Goal: Complete application form

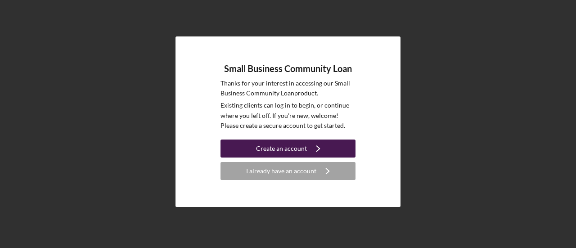
click at [338, 147] on button "Create an account Icon/Navigate" at bounding box center [288, 149] width 135 height 18
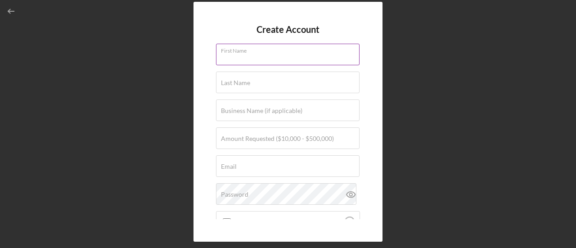
click at [265, 59] on input "First Name" at bounding box center [288, 55] width 144 height 22
type input "[PERSON_NAME]"
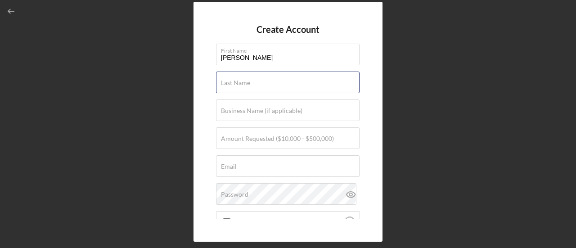
type input "[PERSON_NAME]"
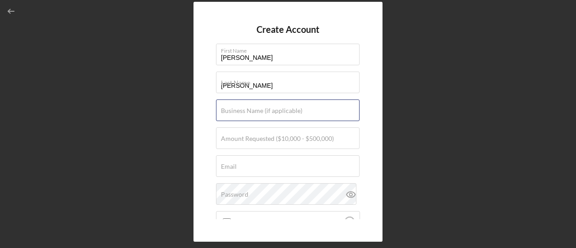
type input "Creative Ideas Catering SF, LLC"
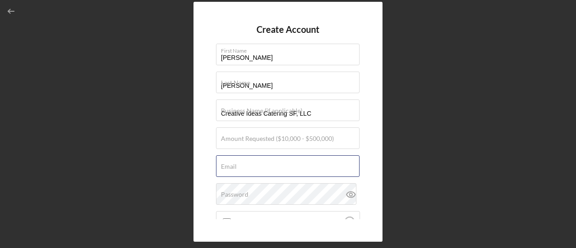
type input "[PERSON_NAME][EMAIL_ADDRESS][DOMAIN_NAME]"
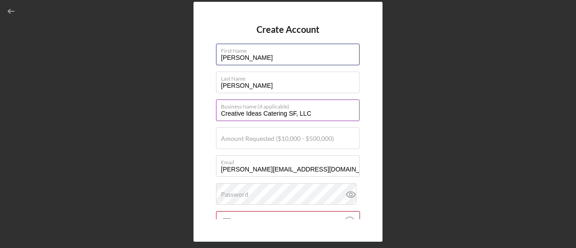
scroll to position [45, 0]
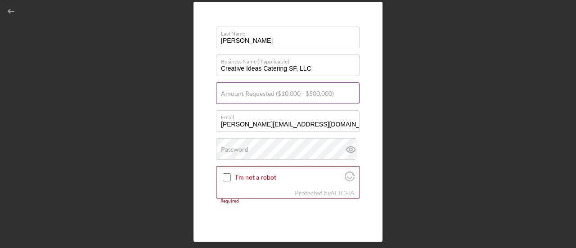
click at [272, 95] on label "Amount Requested ($10,000 - $500,000)" at bounding box center [277, 93] width 113 height 7
click at [272, 95] on input "Amount Requested ($10,000 - $500,000)" at bounding box center [288, 93] width 144 height 22
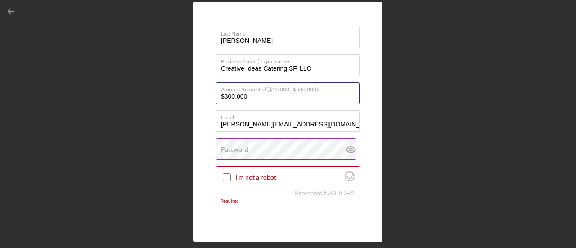
scroll to position [90, 0]
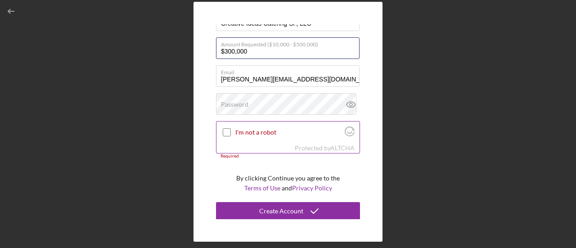
type input "$300,000"
click at [226, 128] on input "I'm not a robot" at bounding box center [227, 132] width 8 height 8
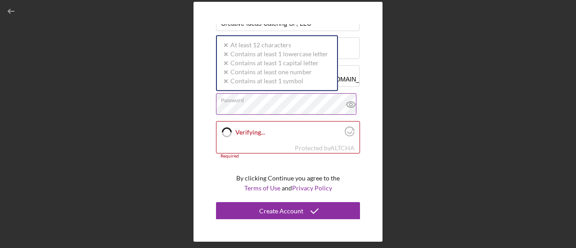
checkbox input "true"
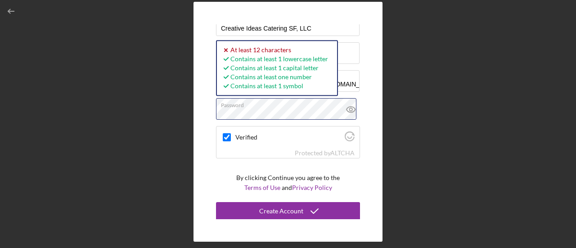
click at [183, 104] on div "Create Account First Name [PERSON_NAME] Last Name [PERSON_NAME] Business Name (…" at bounding box center [288, 122] width 567 height 244
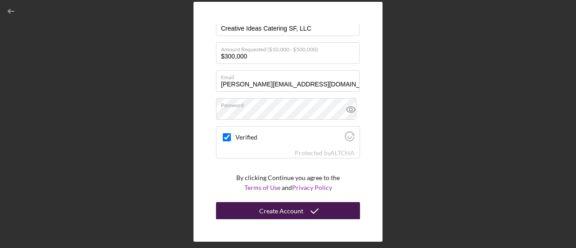
click at [277, 210] on div "Create Account" at bounding box center [281, 211] width 44 height 18
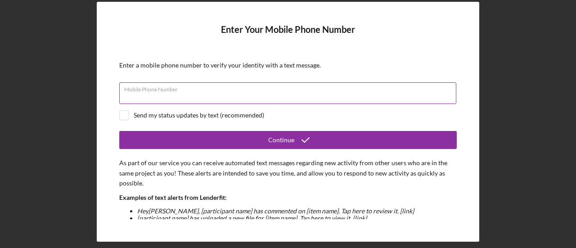
click at [191, 90] on div "Mobile Phone Number" at bounding box center [288, 93] width 338 height 23
type input "[PHONE_NUMBER]"
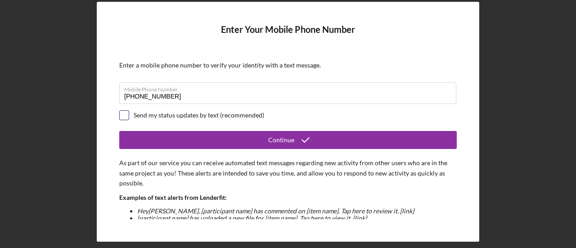
click at [126, 117] on input "checkbox" at bounding box center [124, 115] width 9 height 9
checkbox input "true"
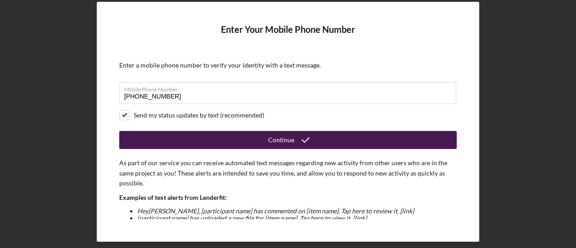
click at [280, 143] on div "Continue" at bounding box center [281, 140] width 26 height 18
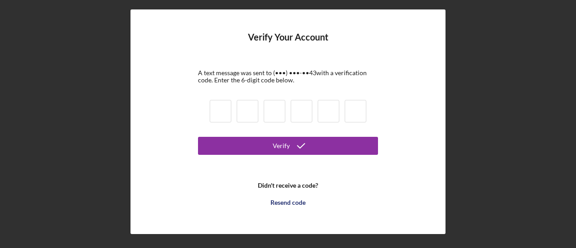
click at [225, 114] on input at bounding box center [221, 111] width 22 height 23
type input "9"
type input "4"
type input "9"
type input "5"
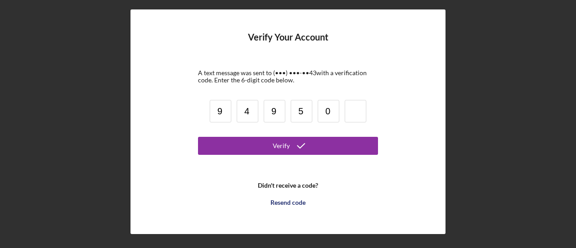
type input "0"
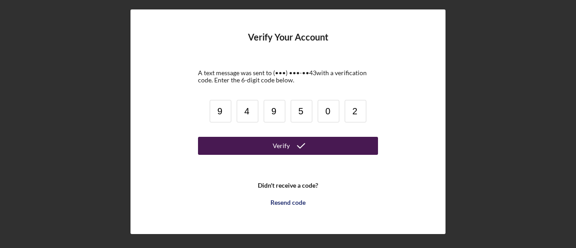
type input "2"
click at [265, 143] on button "Verify" at bounding box center [288, 146] width 180 height 18
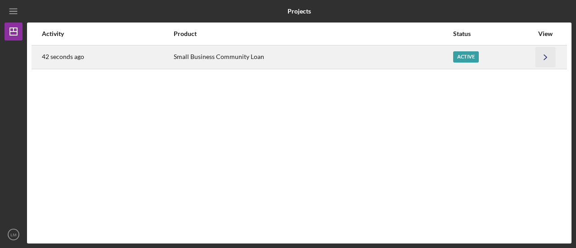
click at [547, 55] on icon "Icon/Navigate" at bounding box center [546, 57] width 20 height 20
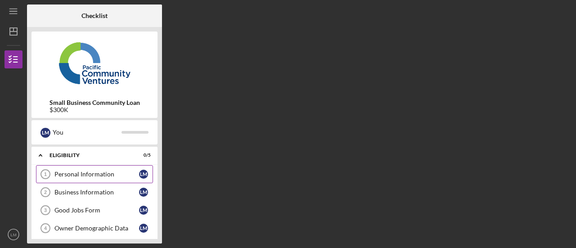
click at [118, 172] on div "Personal Information" at bounding box center [96, 174] width 85 height 7
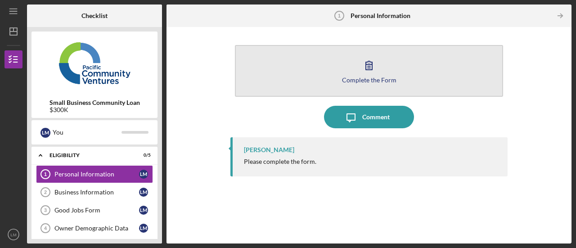
click at [386, 62] on button "Complete the Form Form" at bounding box center [369, 71] width 268 height 52
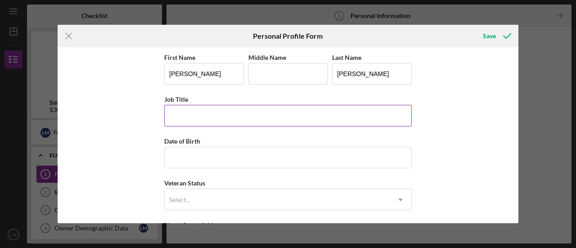
click at [246, 109] on input "Job Title" at bounding box center [288, 116] width 248 height 22
type input "CEO /owner"
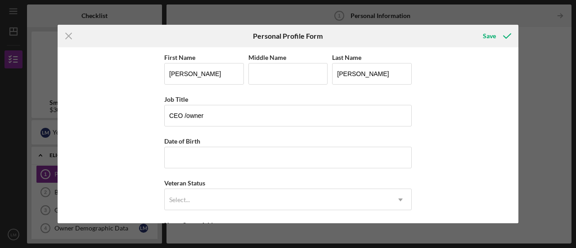
click at [215, 168] on div "First Name Lina Middle Name Last Name Mills Job Title CEO /owner Date of Birth …" at bounding box center [288, 220] width 248 height 336
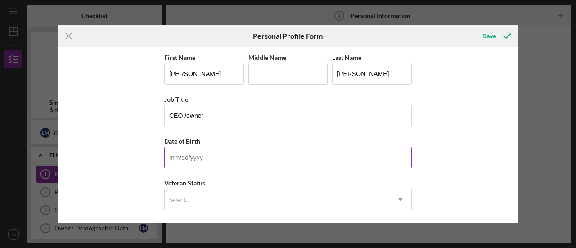
click at [219, 161] on input "Date of Birth" at bounding box center [288, 158] width 248 height 22
type input "04/19/1972"
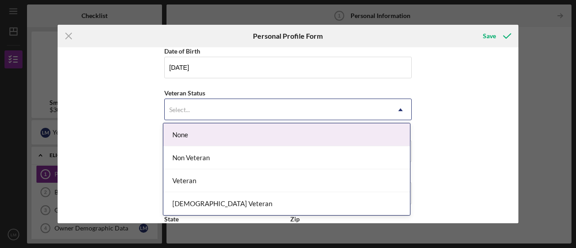
click at [247, 109] on div "Select..." at bounding box center [277, 110] width 225 height 21
click at [238, 134] on div "None" at bounding box center [286, 134] width 247 height 23
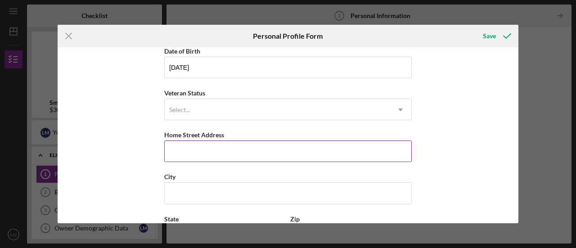
click at [235, 146] on input "Home Street Address" at bounding box center [288, 152] width 248 height 22
type input "515 Holloway ave"
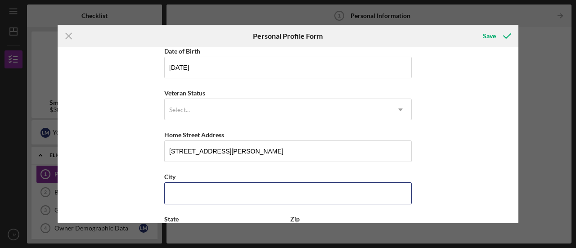
type input "san francisco"
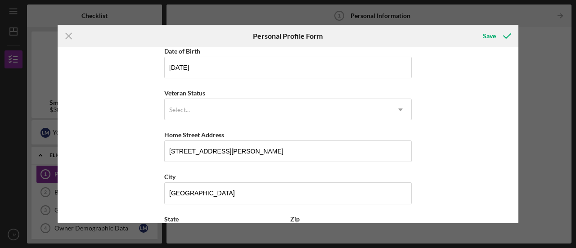
type input "CA"
type input "94112"
type input "United States"
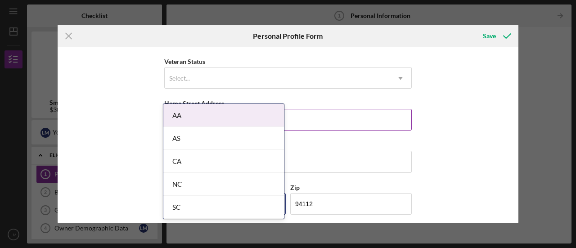
scroll to position [135, 0]
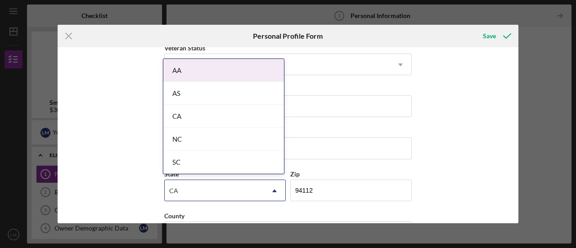
click at [205, 118] on div "CA" at bounding box center [223, 116] width 121 height 23
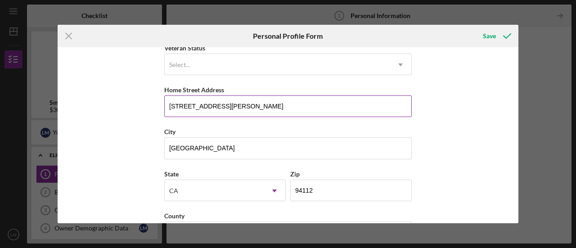
click at [211, 107] on input "515 Holloway ave" at bounding box center [288, 106] width 248 height 22
type input "58 Leland Ave"
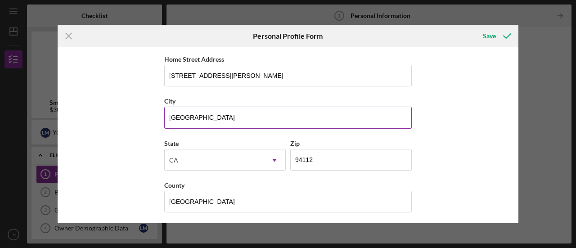
click at [208, 115] on input "san francisco" at bounding box center [288, 118] width 248 height 22
type input "San Francisco"
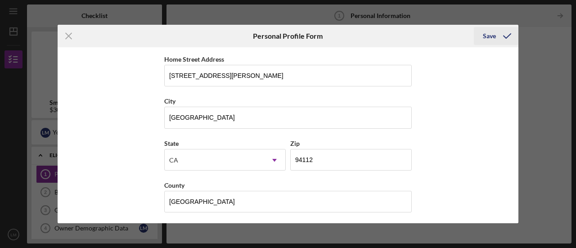
click at [492, 38] on div "Save" at bounding box center [489, 36] width 13 height 18
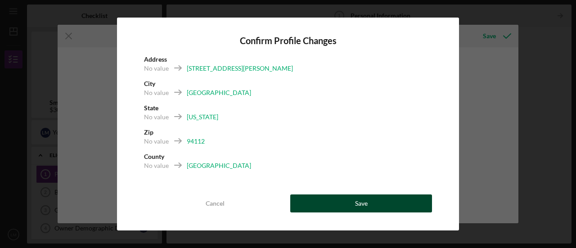
click at [340, 200] on button "Save" at bounding box center [362, 204] width 142 height 18
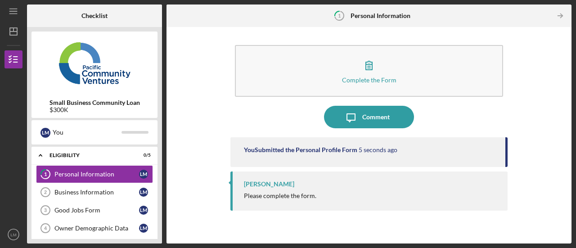
click at [428, 192] on div "Please complete the form." at bounding box center [371, 195] width 255 height 7
click at [377, 185] on div "Raymond Ko" at bounding box center [371, 184] width 255 height 7
click at [554, 14] on icon "Icon/Table Pagination Arrow" at bounding box center [561, 16] width 20 height 20
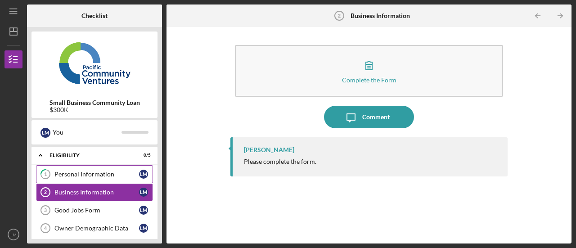
click at [109, 172] on div "Personal Information" at bounding box center [96, 174] width 85 height 7
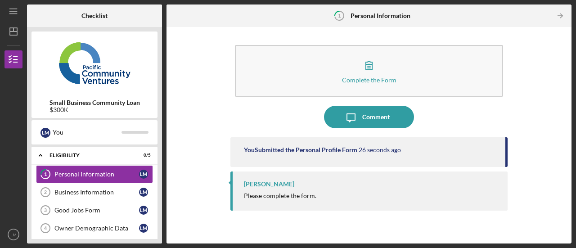
click at [294, 189] on div "Raymond Ko Please complete the form." at bounding box center [369, 191] width 277 height 39
click at [497, 190] on div "Raymond Ko Please complete the form." at bounding box center [369, 191] width 277 height 39
click at [486, 143] on div "You Submitted the Personal Profile Form 29 seconds ago" at bounding box center [369, 152] width 277 height 30
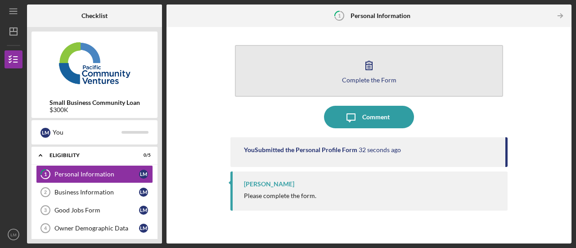
click at [391, 74] on button "Complete the Form Form" at bounding box center [369, 71] width 268 height 52
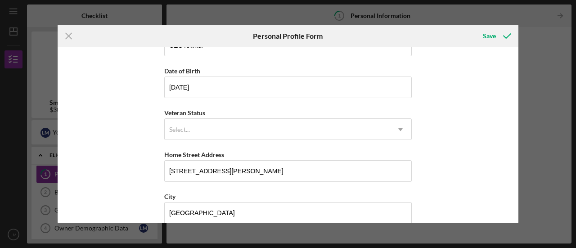
scroll to position [166, 0]
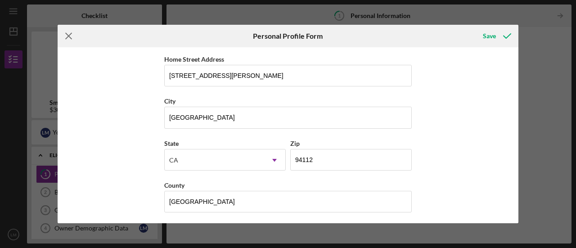
click at [71, 40] on icon "Icon/Menu Close" at bounding box center [69, 36] width 23 height 23
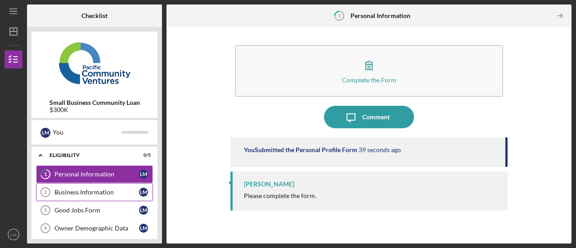
click at [68, 191] on div "Business Information" at bounding box center [96, 192] width 85 height 7
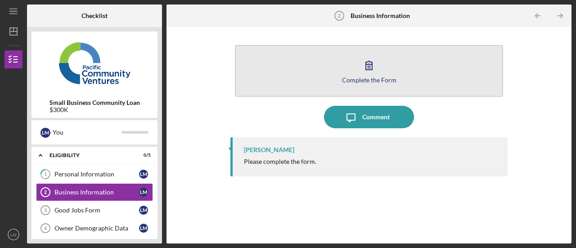
click at [325, 64] on button "Complete the Form Form" at bounding box center [369, 71] width 268 height 52
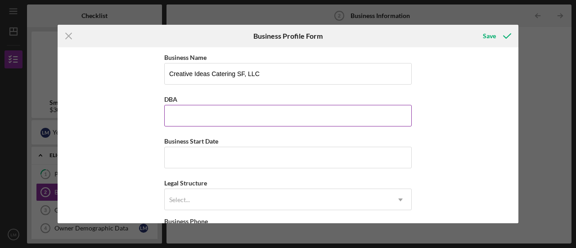
click at [260, 112] on input "DBA" at bounding box center [288, 116] width 248 height 22
type input "Creative Ideas Cafe"
type input "(415) 828-9143"
type input "58 Leland Ave"
type input "San Francisco"
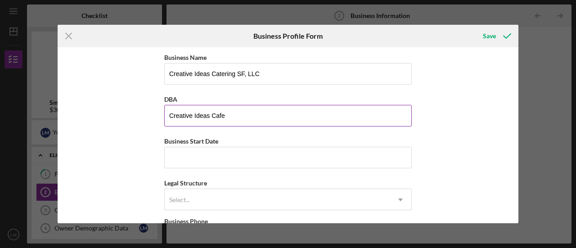
type input "CA"
type input "94134"
type input "CA"
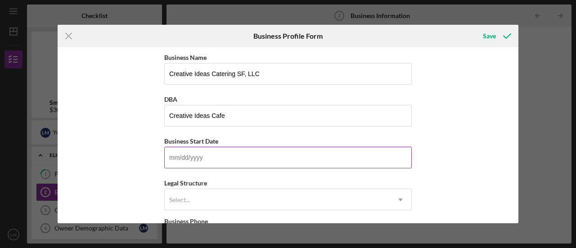
click at [307, 154] on input "Business Start Date" at bounding box center [288, 158] width 248 height 22
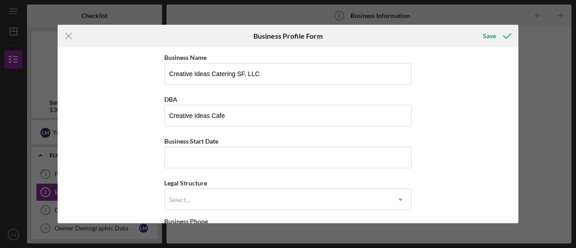
click at [466, 104] on div "Business Name Creative Ideas Catering SF, LLC DBA Creative Ideas Cafe Business …" at bounding box center [288, 135] width 461 height 176
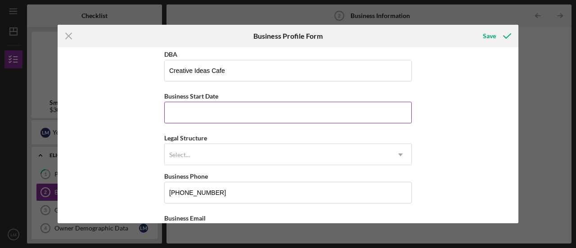
click at [234, 113] on input "Business Start Date" at bounding box center [288, 113] width 248 height 22
type input "09/16/2016"
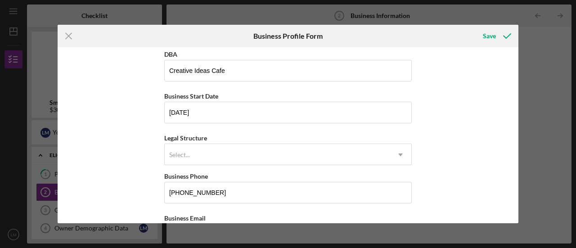
click at [129, 141] on div "Business Name Creative Ideas Catering SF, LLC DBA Creative Ideas Cafe Business …" at bounding box center [288, 135] width 461 height 176
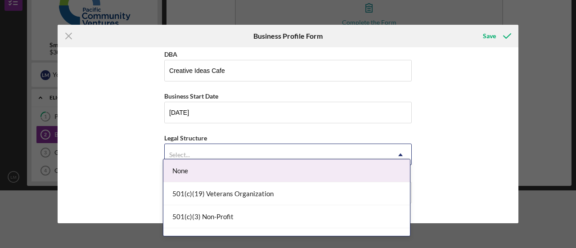
click at [179, 152] on div "Select..." at bounding box center [179, 154] width 21 height 7
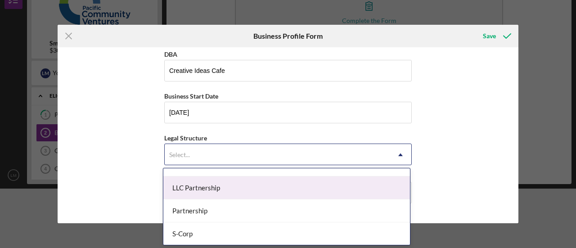
scroll to position [86, 0]
click at [203, 182] on div "C-Corp" at bounding box center [286, 186] width 247 height 23
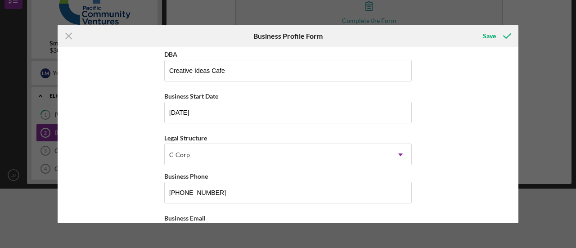
scroll to position [135, 0]
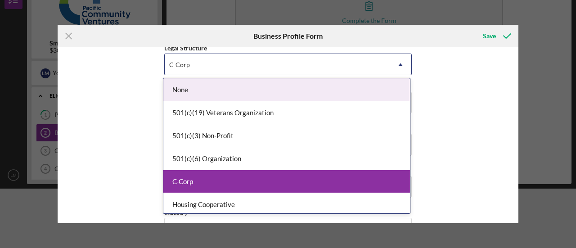
click at [276, 73] on div "C-Corp" at bounding box center [277, 64] width 225 height 21
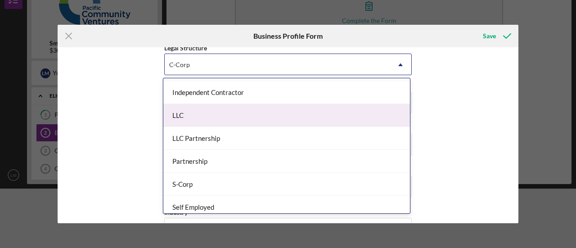
click at [259, 119] on div "LLC" at bounding box center [286, 115] width 247 height 23
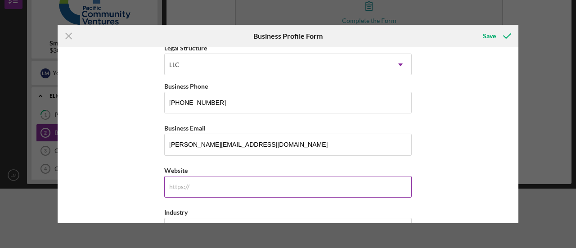
click at [214, 190] on input "Website" at bounding box center [288, 187] width 248 height 22
type input "creativeideascateringcafe.com/"
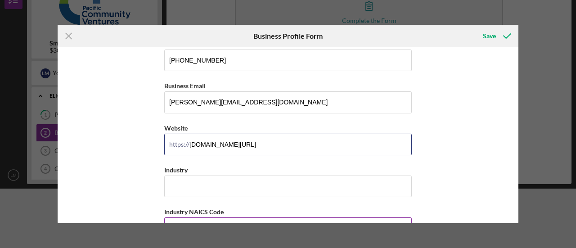
scroll to position [225, 0]
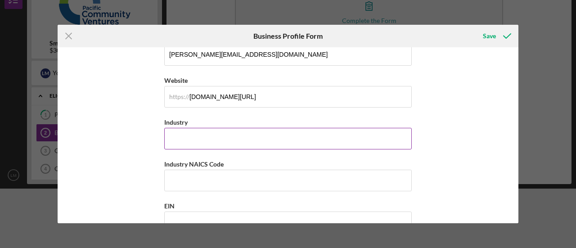
click at [218, 134] on input "Industry" at bounding box center [288, 139] width 248 height 22
type input "C"
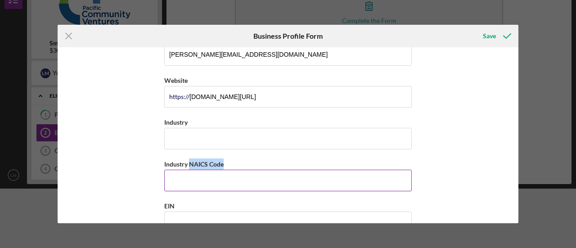
drag, startPoint x: 225, startPoint y: 161, endPoint x: 188, endPoint y: 166, distance: 37.3
click at [188, 166] on div "Industry NAICS Code" at bounding box center [288, 164] width 248 height 11
drag, startPoint x: 193, startPoint y: 163, endPoint x: 186, endPoint y: 167, distance: 7.7
click at [186, 167] on div "Industry NAICS Code" at bounding box center [288, 164] width 248 height 11
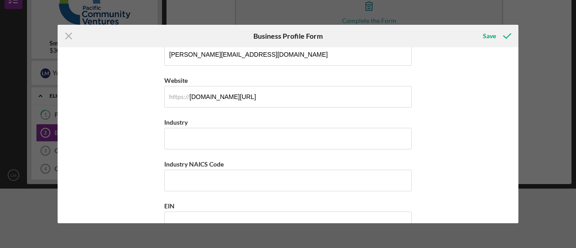
click at [163, 162] on div "Business Name Creative Ideas Catering SF, LLC DBA Creative Ideas Cafe Business …" at bounding box center [288, 135] width 461 height 176
click at [223, 159] on div "Industry NAICS Code" at bounding box center [288, 164] width 248 height 11
drag, startPoint x: 223, startPoint y: 163, endPoint x: 175, endPoint y: 165, distance: 48.7
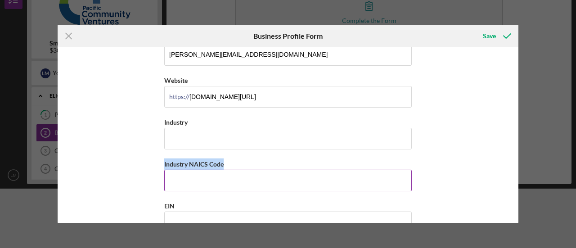
click at [160, 167] on div "Business Name Creative Ideas Catering SF, LLC DBA Creative Ideas Cafe Business …" at bounding box center [288, 135] width 461 height 176
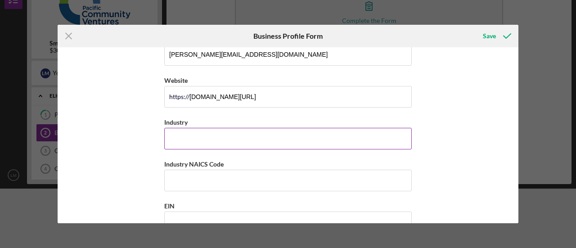
click at [190, 128] on input "Industry" at bounding box center [288, 139] width 248 height 22
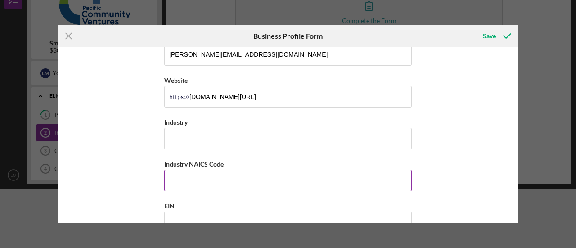
drag, startPoint x: 191, startPoint y: 137, endPoint x: 174, endPoint y: 175, distance: 41.5
click at [174, 175] on input "Industry NAICS Code" at bounding box center [288, 181] width 248 height 22
paste input "722320"
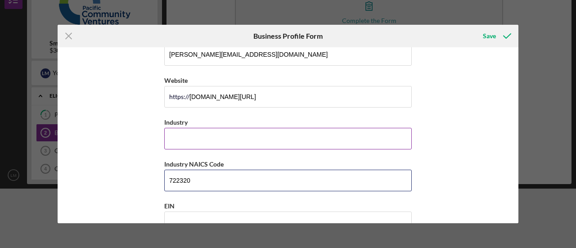
type input "722320"
click at [212, 139] on input "Industry" at bounding box center [288, 139] width 248 height 22
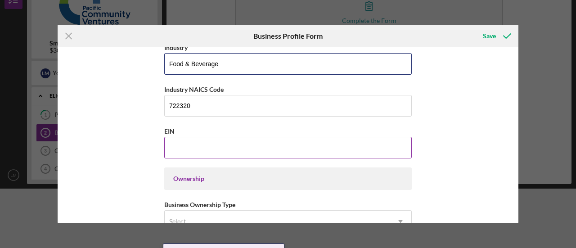
scroll to position [315, 0]
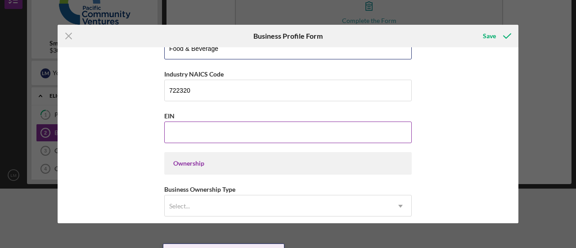
type input "Food & Beverage"
click at [214, 129] on input "EIN" at bounding box center [288, 133] width 248 height 22
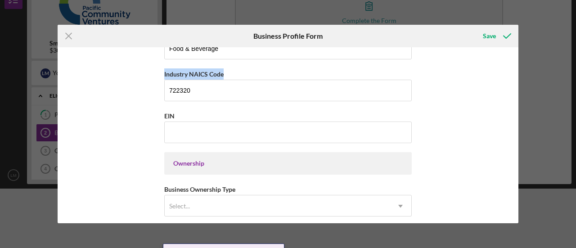
drag, startPoint x: 230, startPoint y: 72, endPoint x: 148, endPoint y: 73, distance: 82.0
click at [148, 73] on div "Business Name Creative Ideas Catering SF, LLC DBA Creative Ideas Cafe Business …" at bounding box center [288, 135] width 461 height 176
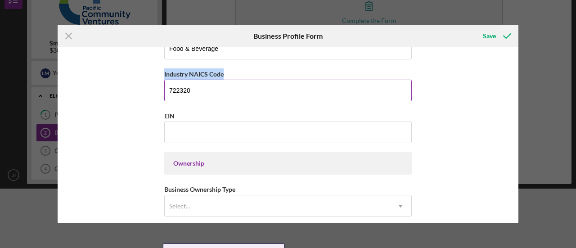
copy label "Industry NAICS Code"
click at [238, 68] on div "Industry NAICS Code" at bounding box center [288, 73] width 248 height 11
click at [242, 82] on input "722320" at bounding box center [288, 91] width 248 height 22
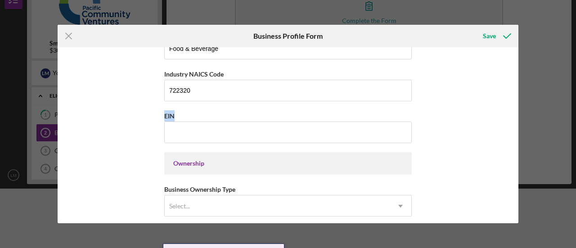
drag, startPoint x: 179, startPoint y: 113, endPoint x: 167, endPoint y: 107, distance: 13.9
click at [153, 105] on div "Business Name Creative Ideas Catering SF, LLC DBA Creative Ideas Cafe Business …" at bounding box center [288, 135] width 461 height 176
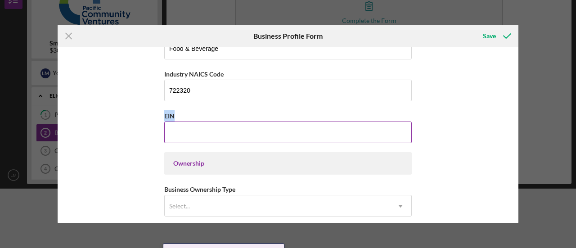
copy label "EIN"
click at [201, 131] on input "EIN" at bounding box center [288, 133] width 248 height 22
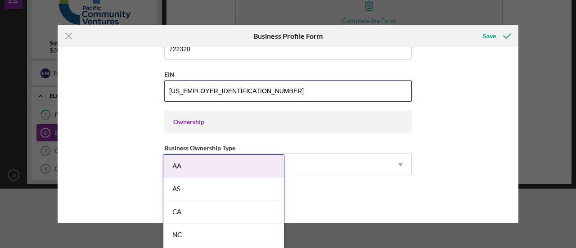
scroll to position [405, 0]
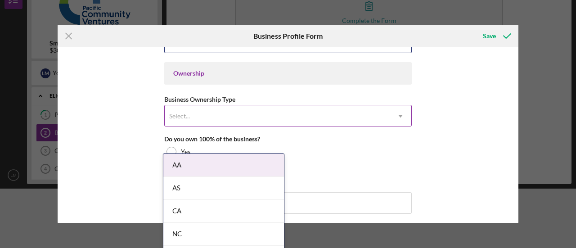
type input "81-3804602"
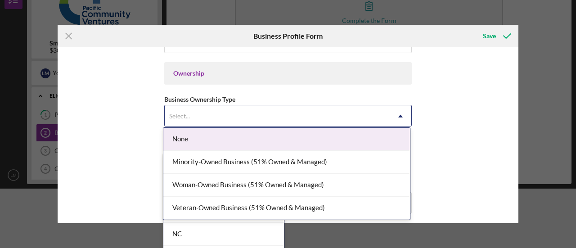
click at [242, 112] on div "Select..." at bounding box center [277, 116] width 225 height 21
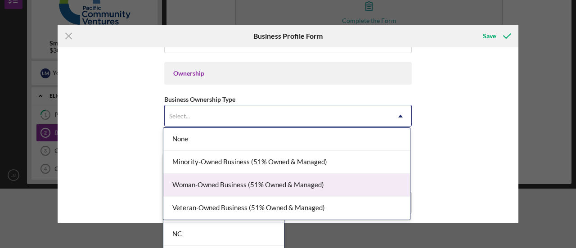
click at [237, 182] on div "Woman-Owned Business (51% Owned & Managed)" at bounding box center [286, 185] width 247 height 23
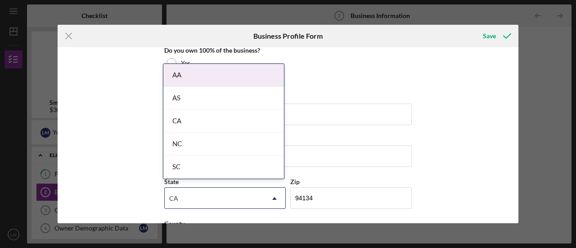
scroll to position [495, 0]
click at [463, 82] on div "Business Name Creative Ideas Catering SF, LLC DBA Creative Ideas Cafe Business …" at bounding box center [288, 135] width 461 height 176
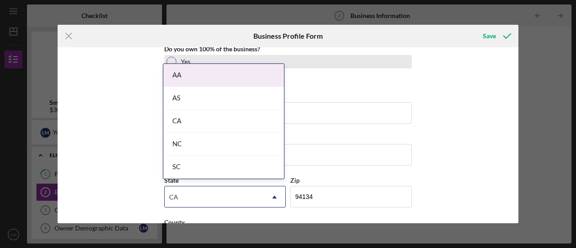
click at [174, 59] on div at bounding box center [172, 62] width 10 height 10
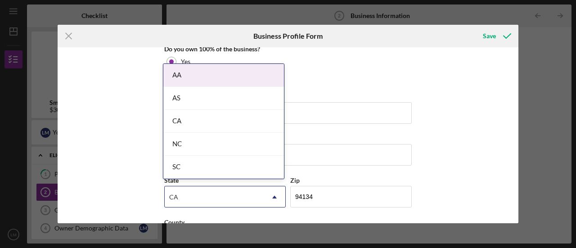
click at [481, 152] on div "Business Name Creative Ideas Catering SF, LLC DBA Creative Ideas Cafe Business …" at bounding box center [288, 135] width 461 height 176
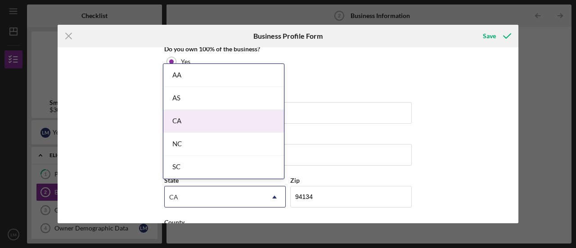
click at [238, 121] on div "CA" at bounding box center [223, 121] width 121 height 23
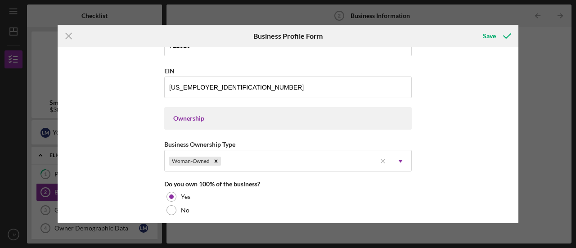
scroll to position [315, 0]
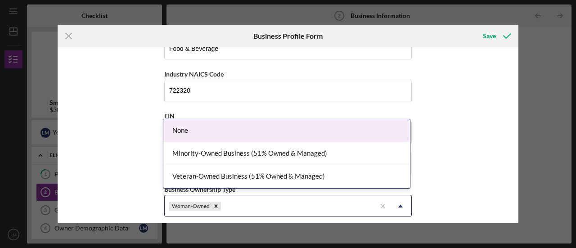
click at [312, 196] on div "Woman-Owned" at bounding box center [271, 206] width 212 height 21
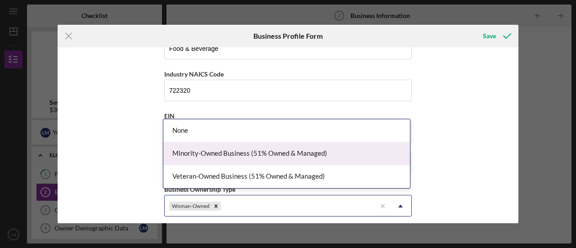
click at [287, 150] on div "Minority-Owned Business (51% Owned & Managed)" at bounding box center [286, 153] width 247 height 23
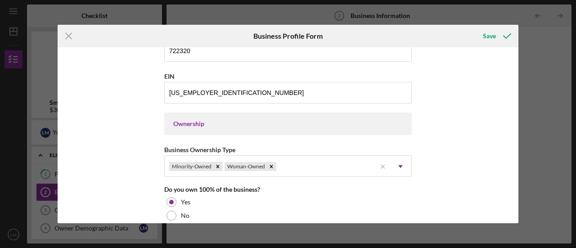
scroll to position [405, 0]
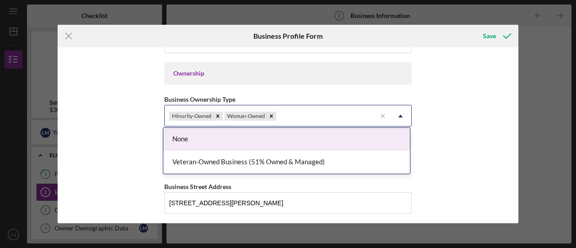
click at [343, 112] on div "Minority-Owned Woman-Owned" at bounding box center [271, 116] width 212 height 21
click at [462, 123] on div "Business Name Creative Ideas Catering SF, LLC DBA Creative Ideas Cafe Business …" at bounding box center [288, 135] width 461 height 176
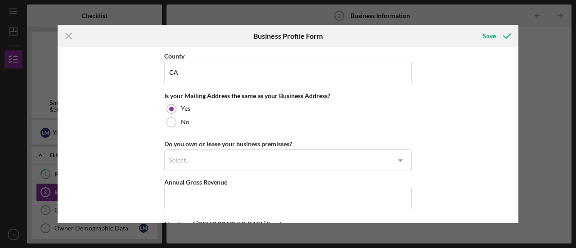
scroll to position [676, 0]
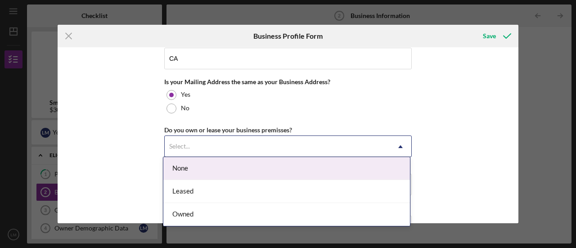
click at [223, 137] on div "Select..." at bounding box center [277, 146] width 225 height 21
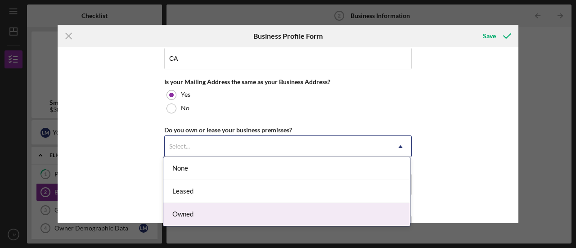
click at [212, 204] on div "Owned" at bounding box center [286, 214] width 247 height 23
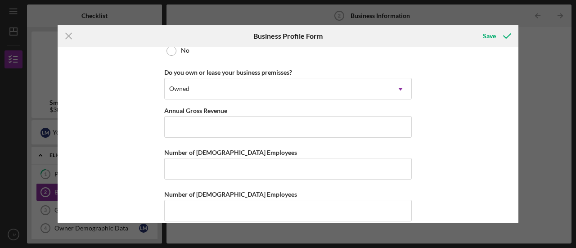
scroll to position [740, 0]
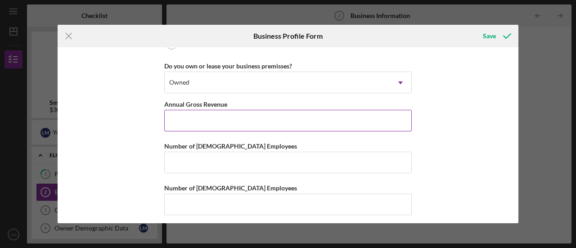
click at [198, 117] on input "Annual Gross Revenue" at bounding box center [288, 121] width 248 height 22
paste input "$852,678"
click at [171, 114] on input "$852,678" at bounding box center [288, 121] width 248 height 22
click at [204, 117] on input "$852,678" at bounding box center [288, 121] width 248 height 22
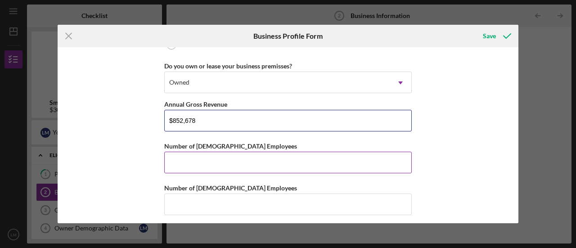
type input "$852,678"
click at [209, 161] on input "Number of Full-Time Employees" at bounding box center [288, 163] width 248 height 22
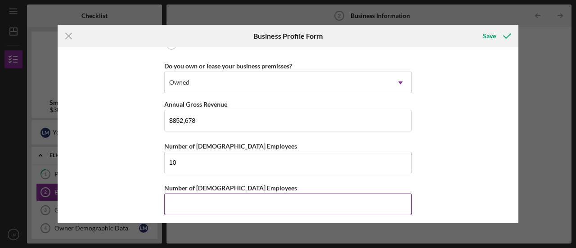
click at [181, 194] on input "Number of Part-Time Employees" at bounding box center [288, 205] width 248 height 22
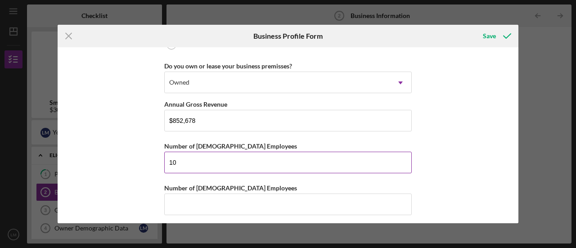
click at [191, 155] on input "10" at bounding box center [288, 163] width 248 height 22
drag, startPoint x: 191, startPoint y: 155, endPoint x: 154, endPoint y: 158, distance: 37.5
click at [154, 158] on div "Business Name Creative Ideas Catering SF, LLC DBA Creative Ideas Cafe Business …" at bounding box center [288, 135] width 461 height 176
type input "8"
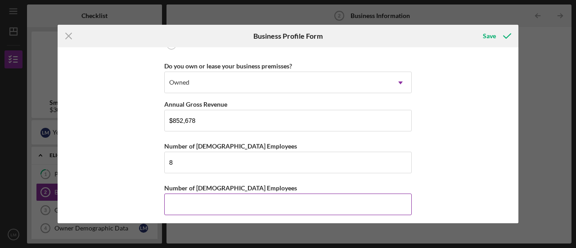
click at [200, 197] on input "Number of Part-Time Employees" at bounding box center [288, 205] width 248 height 22
type input "1"
type input "2"
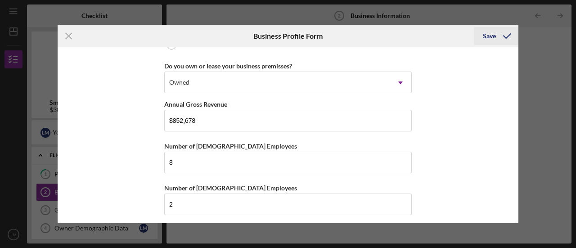
click at [485, 32] on div "Save" at bounding box center [489, 36] width 13 height 18
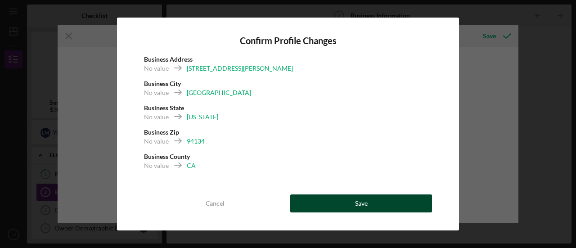
click at [394, 201] on button "Save" at bounding box center [362, 204] width 142 height 18
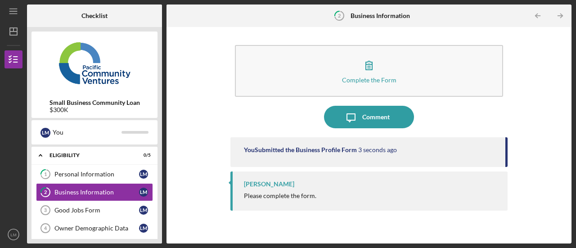
click at [564, 11] on icon "Icon/Table Pagination Arrow" at bounding box center [561, 16] width 20 height 20
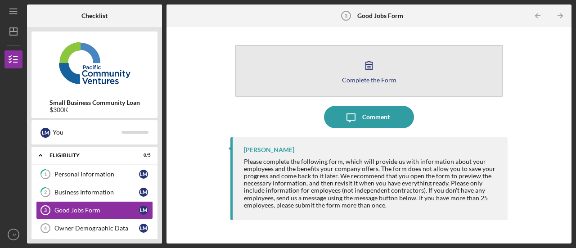
click at [369, 68] on icon "button" at bounding box center [369, 65] width 23 height 23
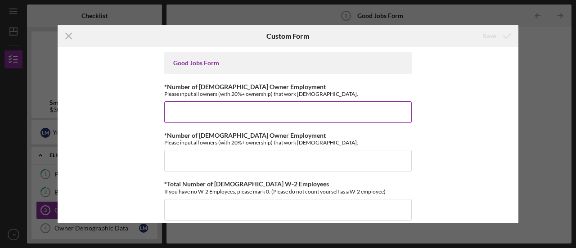
click at [195, 111] on input "*Number of Full-Time Owner Employment" at bounding box center [288, 112] width 248 height 22
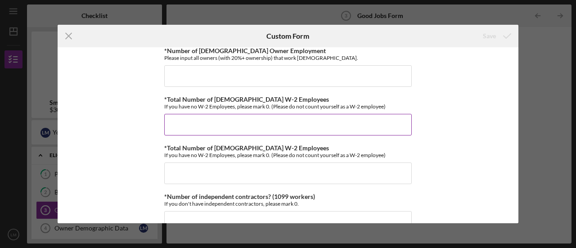
scroll to position [95, 0]
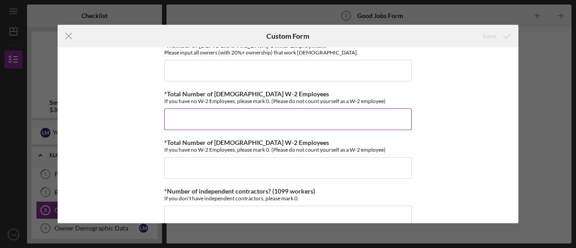
click at [238, 122] on input "*Total Number of Full-Time W-2 Employees" at bounding box center [288, 120] width 248 height 22
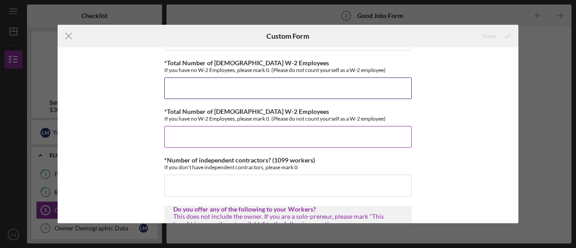
scroll to position [141, 0]
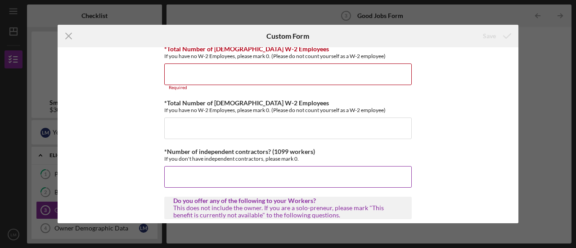
click at [341, 169] on input "*Number of independent contractors? (1099 workers)" at bounding box center [288, 177] width 248 height 22
type input "0"
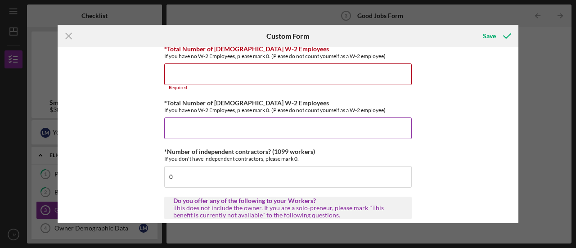
click at [204, 123] on input "*Total Number of Part-Time W-2 Employees" at bounding box center [288, 129] width 248 height 22
type input "2"
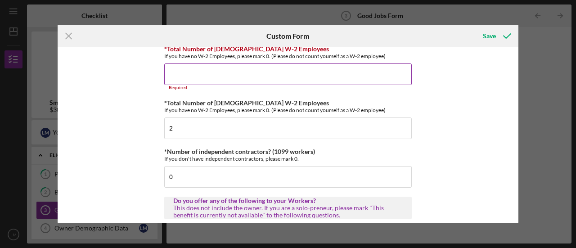
click at [188, 67] on input "*Total Number of Full-Time W-2 Employees" at bounding box center [288, 75] width 248 height 22
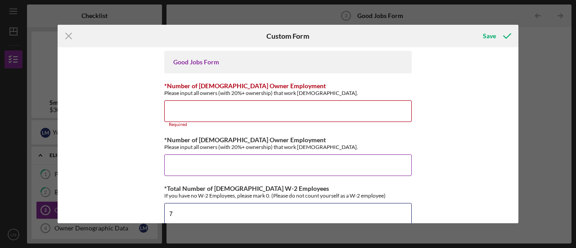
scroll to position [0, 0]
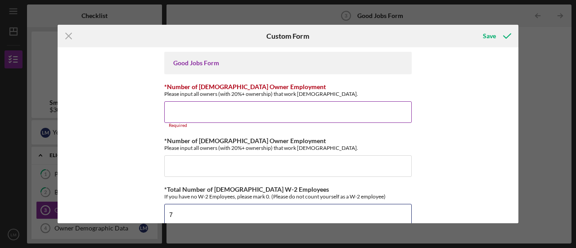
type input "7"
click at [215, 110] on input "*Number of Full-Time Owner Employment" at bounding box center [288, 112] width 248 height 22
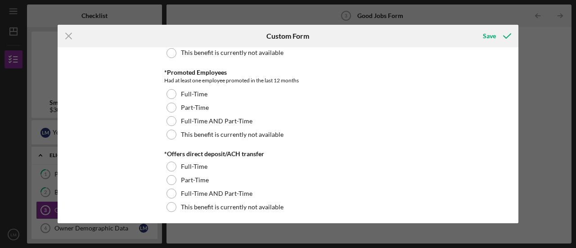
scroll to position [676, 0]
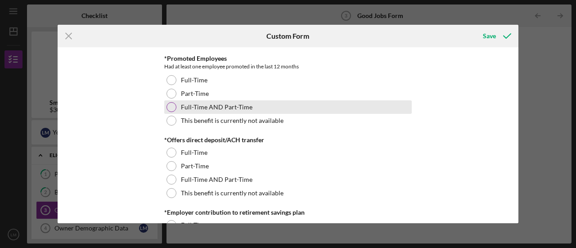
type input "1"
click at [174, 104] on div at bounding box center [172, 107] width 10 height 10
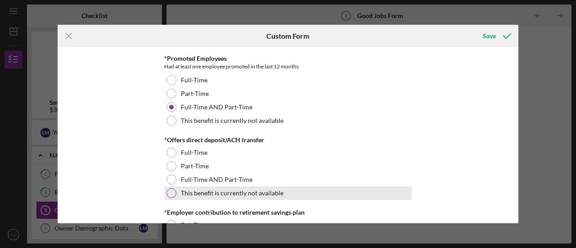
scroll to position [721, 0]
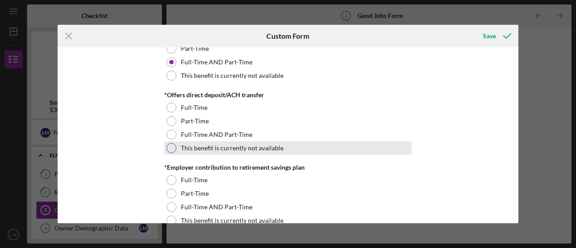
click at [169, 145] on div at bounding box center [172, 148] width 10 height 10
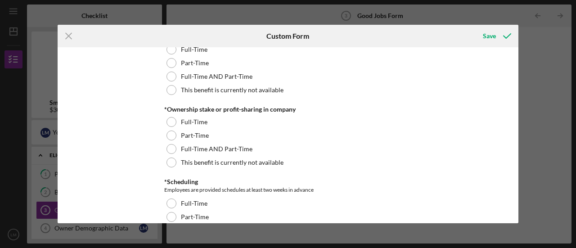
scroll to position [901, 0]
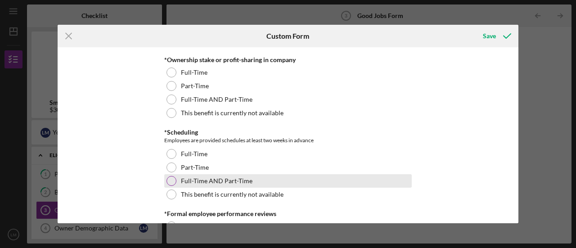
click at [173, 179] on div at bounding box center [172, 181] width 10 height 10
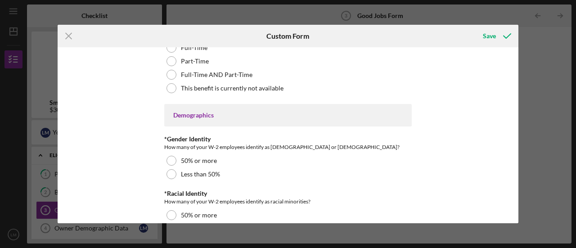
scroll to position [1261, 0]
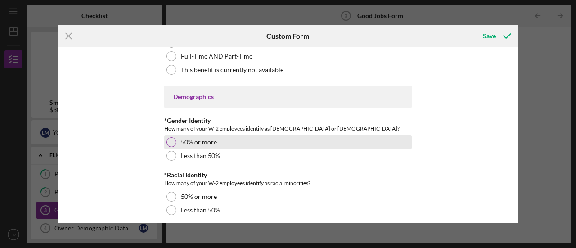
click at [168, 138] on div at bounding box center [172, 142] width 10 height 10
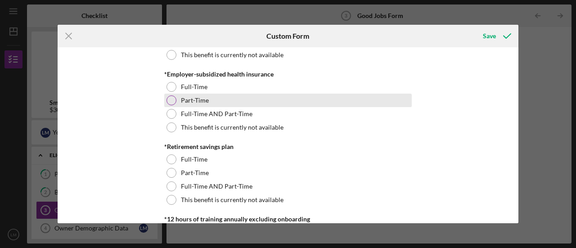
scroll to position [315, 0]
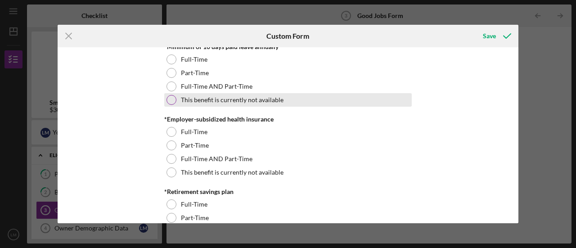
click at [391, 103] on div "This benefit is currently not available" at bounding box center [288, 100] width 248 height 14
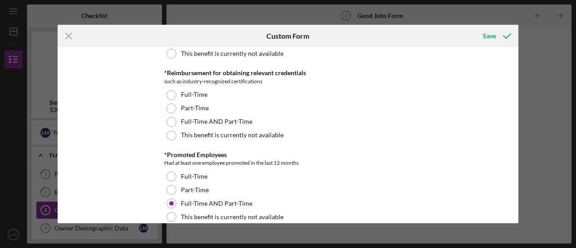
scroll to position [586, 0]
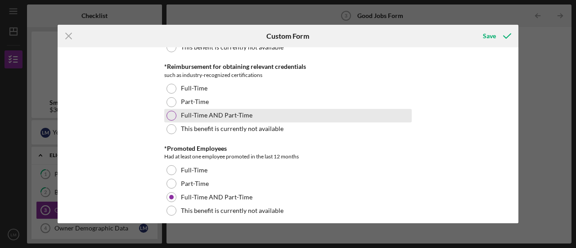
click at [210, 114] on label "Full-Time AND Part-Time" at bounding box center [217, 115] width 72 height 7
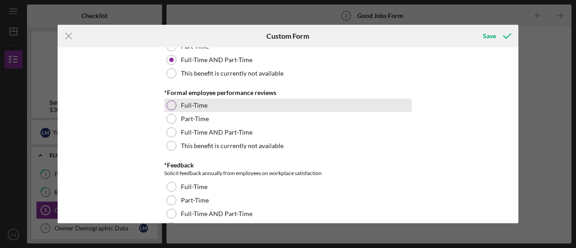
scroll to position [1036, 0]
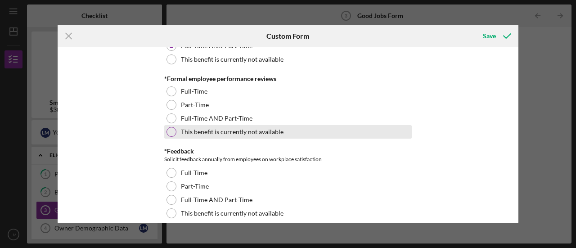
click at [272, 129] on label "This benefit is currently not available" at bounding box center [232, 131] width 103 height 7
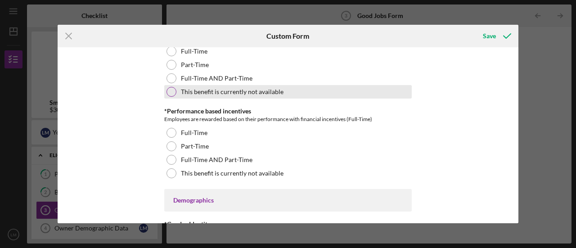
scroll to position [1171, 0]
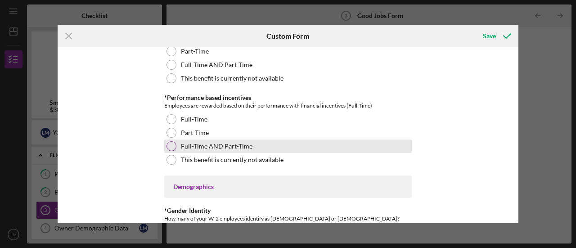
click at [175, 145] on div at bounding box center [172, 146] width 10 height 10
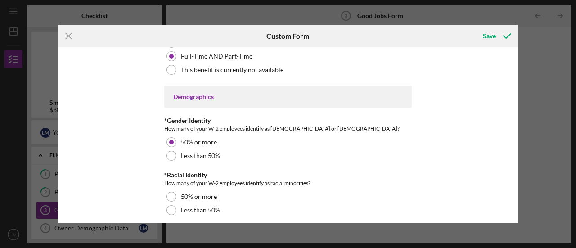
scroll to position [1351, 0]
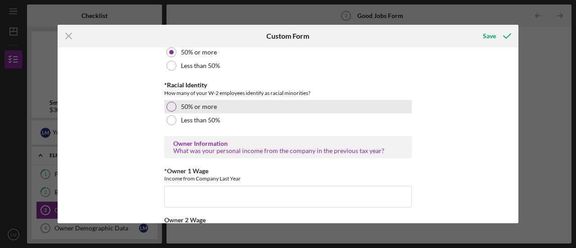
click at [197, 106] on label "50% or more" at bounding box center [199, 106] width 36 height 7
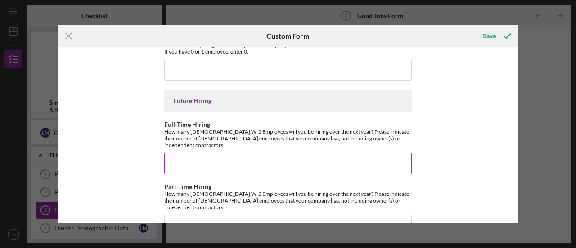
scroll to position [2088, 0]
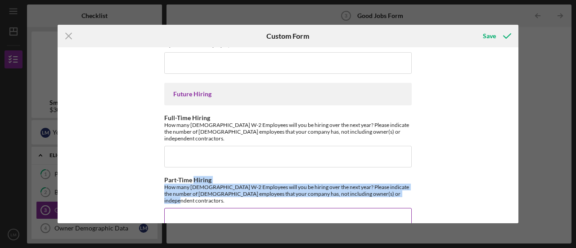
drag, startPoint x: 391, startPoint y: 182, endPoint x: 191, endPoint y: 173, distance: 200.6
click at [191, 184] on div "How many Part-Time W-2 Employees will you be hiring over the next year? Please …" at bounding box center [288, 194] width 248 height 20
drag, startPoint x: 163, startPoint y: 169, endPoint x: 364, endPoint y: 182, distance: 201.8
click at [391, 185] on div "Part-Time Hiring How many Part-Time W-2 Employees will you be hiring over the n…" at bounding box center [288, 203] width 248 height 53
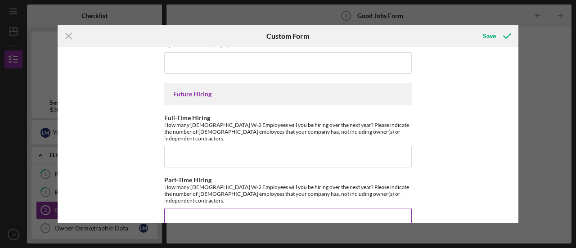
copy label
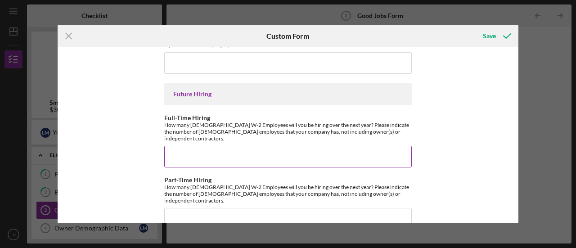
drag, startPoint x: 210, startPoint y: 118, endPoint x: 200, endPoint y: 116, distance: 10.4
click at [210, 122] on div "How many Full-Time W-2 Employees will you be hiring over the next year? Please …" at bounding box center [288, 132] width 248 height 20
drag, startPoint x: 163, startPoint y: 112, endPoint x: 407, endPoint y: 137, distance: 245.4
click at [407, 137] on div "Full-Time Hiring How many Full-Time W-2 Employees will you be hiring over the n…" at bounding box center [288, 140] width 248 height 53
copy label
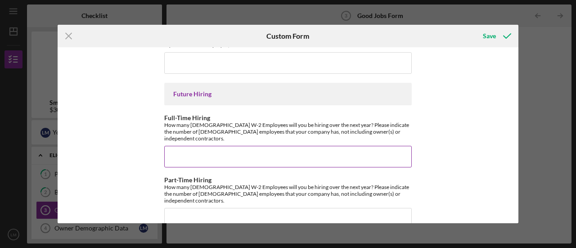
scroll to position [1997, 0]
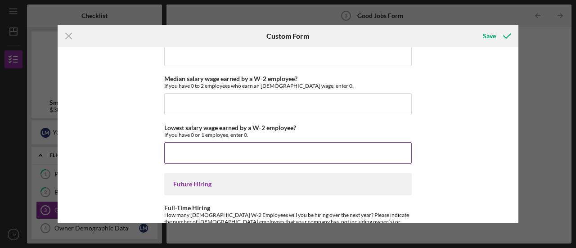
drag, startPoint x: 163, startPoint y: 123, endPoint x: 265, endPoint y: 137, distance: 103.2
click at [265, 137] on div "Lowest salary wage earned by a W-2 employee? If you have 0 or 1 employee, enter…" at bounding box center [288, 144] width 248 height 40
copy label
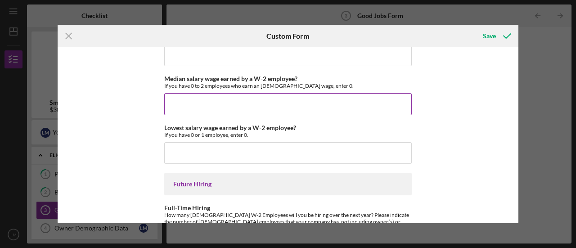
drag, startPoint x: 163, startPoint y: 74, endPoint x: 293, endPoint y: 88, distance: 130.9
click at [293, 88] on div "Median salary wage earned by a W-2 employee? If you have 0 to 2 employees who e…" at bounding box center [288, 95] width 248 height 40
copy label
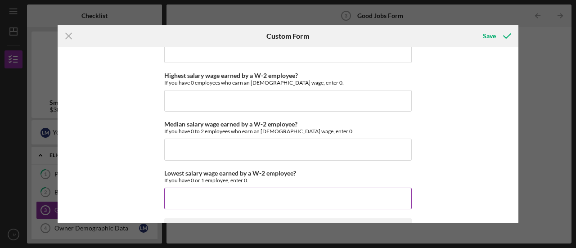
scroll to position [1907, 0]
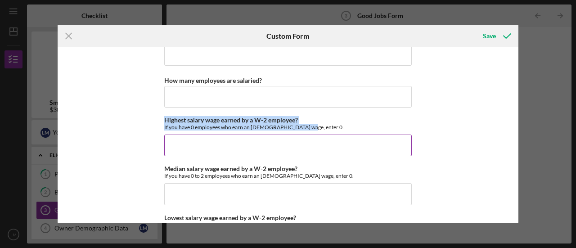
drag, startPoint x: 163, startPoint y: 116, endPoint x: 310, endPoint y: 122, distance: 146.5
click at [311, 123] on div "Highest salary wage earned by a W-2 employee? If you have 0 employees who earn …" at bounding box center [288, 124] width 248 height 14
copy div "Highest salary wage earned by a W-2 employee? If you have 0 employees who earn …"
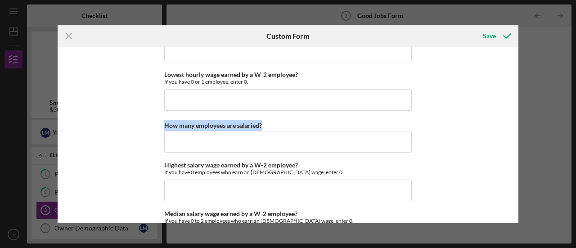
drag, startPoint x: 261, startPoint y: 117, endPoint x: 157, endPoint y: 116, distance: 103.6
click at [157, 116] on div "Good Jobs Form *Number of Full-Time Owner Employment Please input all owners (w…" at bounding box center [288, 135] width 461 height 176
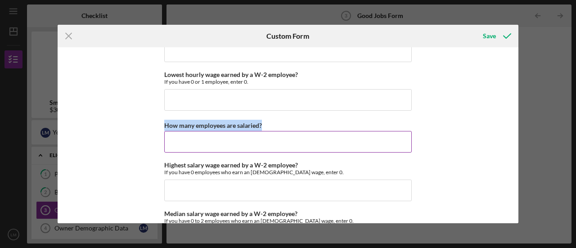
copy label "How many employees are salaried?"
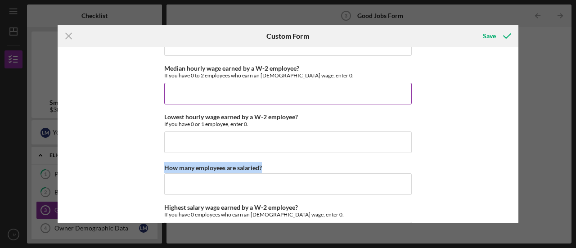
scroll to position [1772, 0]
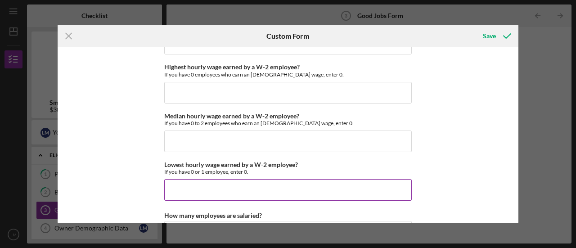
click at [250, 168] on div "If you have 0 or 1 employee, enter 0." at bounding box center [288, 171] width 248 height 7
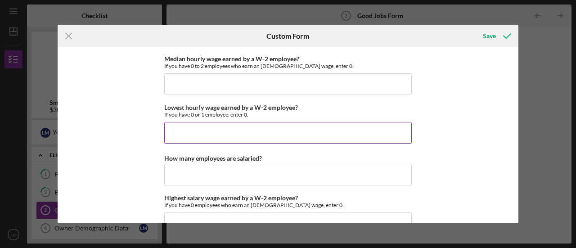
scroll to position [1817, 0]
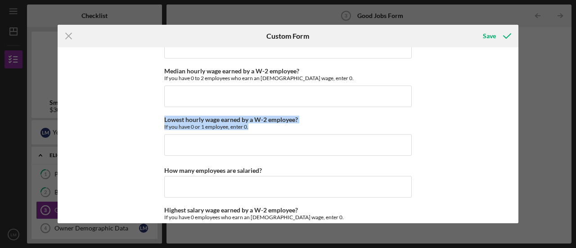
drag, startPoint x: 251, startPoint y: 123, endPoint x: 170, endPoint y: 108, distance: 82.5
copy div "Lowest hourly wage earned by a W-2 employee? If you have 0 or 1 employee, enter…"
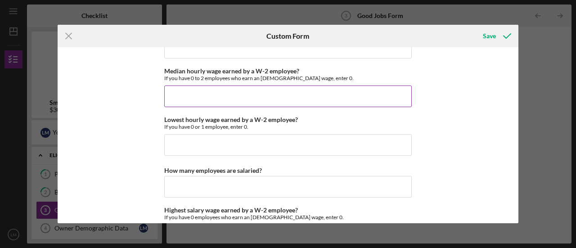
drag, startPoint x: 164, startPoint y: 68, endPoint x: 294, endPoint y: 87, distance: 131.5
click at [297, 86] on div "Median hourly wage earned by a W-2 employee? If you have 0 to 2 employees who e…" at bounding box center [288, 88] width 248 height 40
copy label
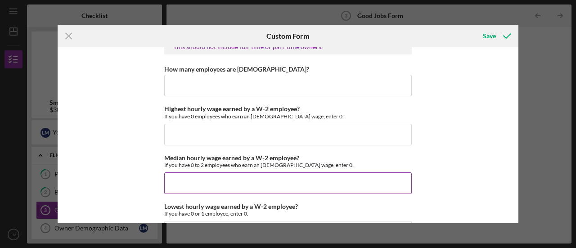
scroll to position [1727, 0]
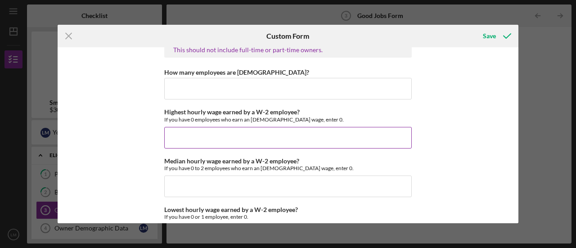
drag, startPoint x: 163, startPoint y: 109, endPoint x: 273, endPoint y: 128, distance: 112.1
click at [273, 128] on div "Highest hourly wage earned by a W-2 employee? If you have 0 employees who earn …" at bounding box center [288, 129] width 248 height 40
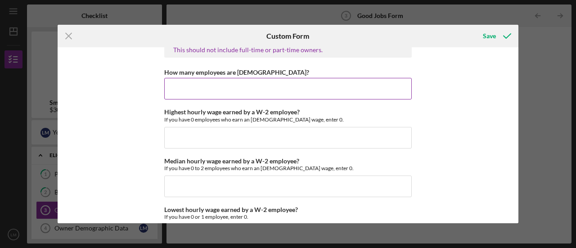
click at [221, 96] on input "How many employees are hourly?" at bounding box center [288, 89] width 248 height 22
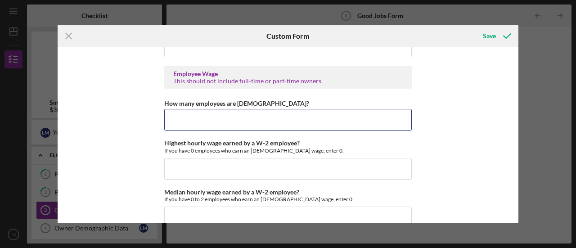
scroll to position [1682, 0]
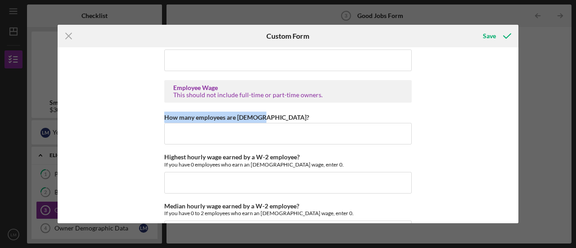
drag, startPoint x: 260, startPoint y: 111, endPoint x: 163, endPoint y: 115, distance: 97.4
click at [163, 115] on div "Good Jobs Form *Number of Full-Time Owner Employment Please input all owners (w…" at bounding box center [288, 135] width 461 height 176
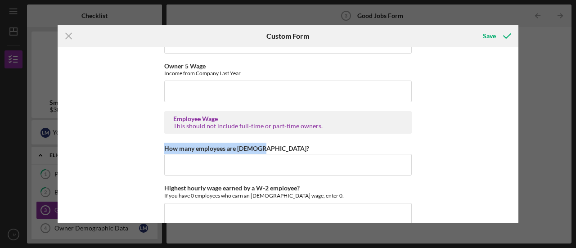
scroll to position [1637, 0]
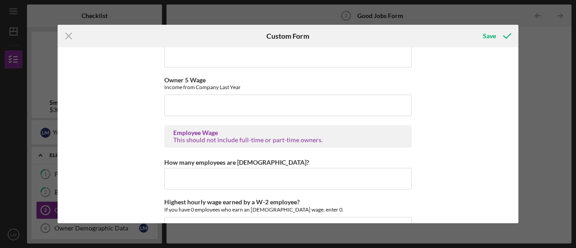
click at [323, 138] on div "This should not include full-time or part-time owners." at bounding box center [288, 139] width 230 height 7
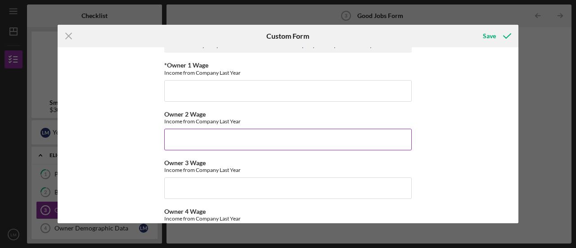
scroll to position [1412, 0]
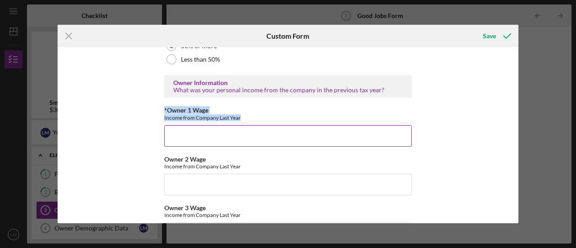
drag, startPoint x: 161, startPoint y: 107, endPoint x: 245, endPoint y: 118, distance: 85.4
click at [245, 118] on div "Good Jobs Form *Number of Full-Time Owner Employment Please input all owners (w…" at bounding box center [288, 135] width 461 height 176
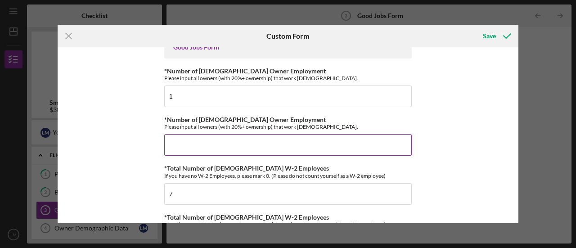
scroll to position [0, 0]
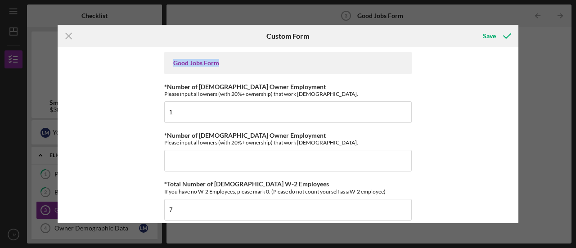
drag, startPoint x: 171, startPoint y: 64, endPoint x: 227, endPoint y: 67, distance: 56.4
click at [227, 67] on div "Good Jobs Form" at bounding box center [288, 63] width 248 height 23
drag, startPoint x: 203, startPoint y: 59, endPoint x: 199, endPoint y: 62, distance: 4.9
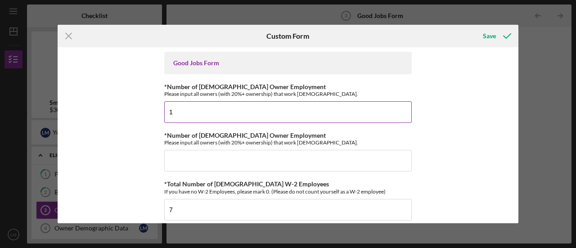
drag, startPoint x: 164, startPoint y: 84, endPoint x: 329, endPoint y: 101, distance: 165.8
click at [329, 101] on div "*Number of Full-Time Owner Employment Please input all owners (with 20%+ owners…" at bounding box center [288, 103] width 248 height 40
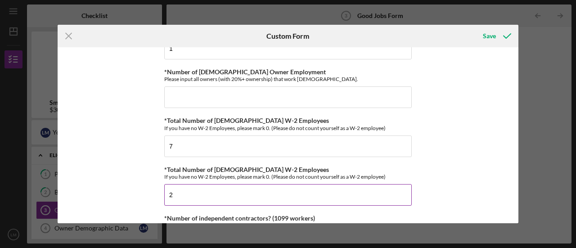
scroll to position [45, 0]
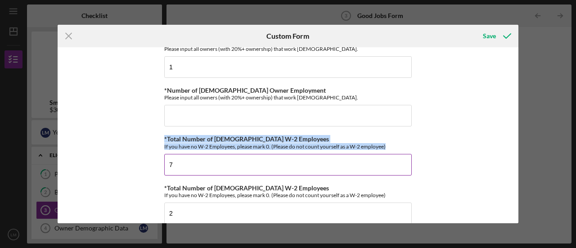
drag, startPoint x: 163, startPoint y: 137, endPoint x: 392, endPoint y: 145, distance: 229.0
click at [392, 145] on div "*Total Number of Full-Time W-2 Employees If you have no W-2 Employees, please m…" at bounding box center [288, 143] width 248 height 14
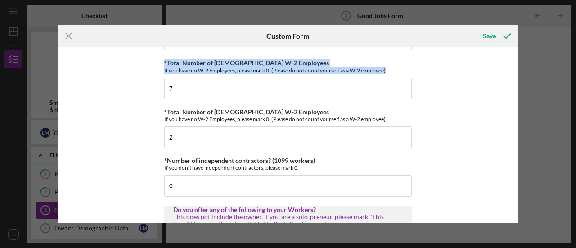
scroll to position [135, 0]
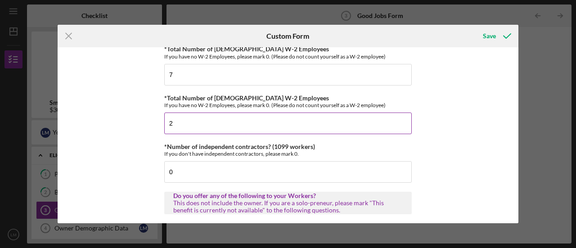
drag, startPoint x: 163, startPoint y: 94, endPoint x: 401, endPoint y: 121, distance: 239.8
click at [401, 121] on div "*Total Number of Part-Time W-2 Employees If you have no W-2 Employees, please m…" at bounding box center [288, 115] width 248 height 40
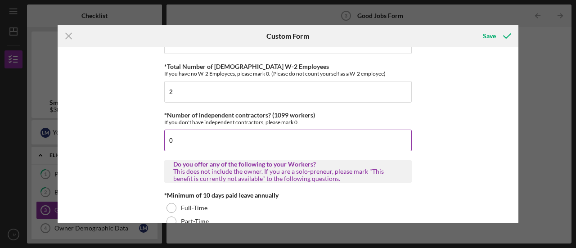
scroll to position [180, 0]
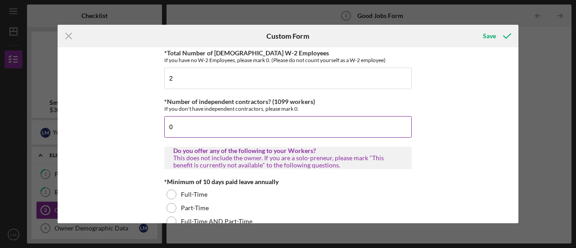
drag, startPoint x: 163, startPoint y: 98, endPoint x: 300, endPoint y: 122, distance: 139.1
click at [300, 122] on div "*Number of independent contractors? (1099 workers) If you don't have independen…" at bounding box center [288, 118] width 248 height 40
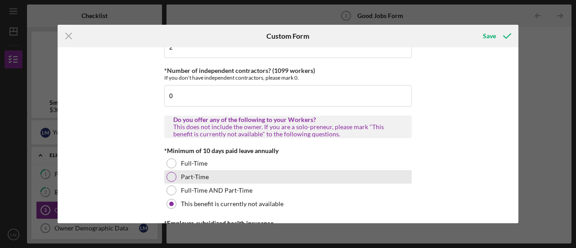
scroll to position [225, 0]
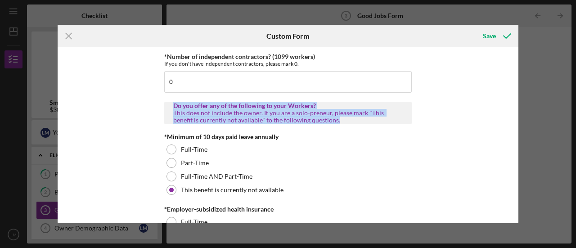
drag, startPoint x: 173, startPoint y: 103, endPoint x: 316, endPoint y: 118, distance: 143.9
click at [316, 118] on div "Do you offer any of the following to your Workers? This does not include the ow…" at bounding box center [288, 113] width 230 height 22
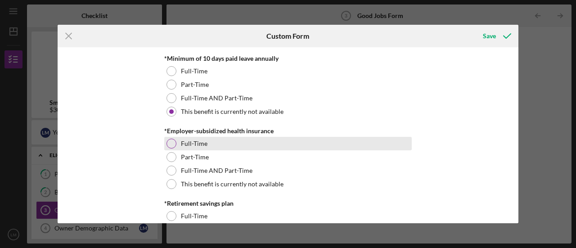
scroll to position [315, 0]
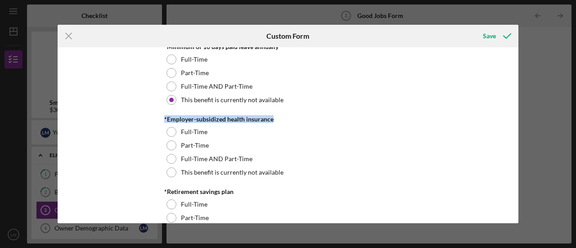
drag, startPoint x: 162, startPoint y: 118, endPoint x: 298, endPoint y: 113, distance: 136.1
click at [298, 113] on div "Good Jobs Form *Number of Full-Time Owner Employment Please input all owners (w…" at bounding box center [288, 135] width 461 height 176
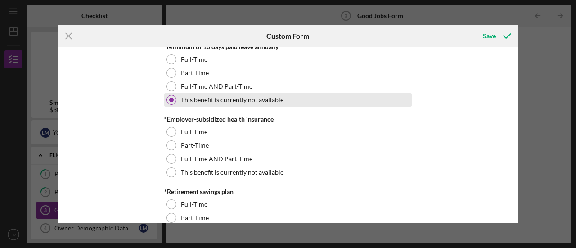
drag, startPoint x: 268, startPoint y: 119, endPoint x: 311, endPoint y: 94, distance: 49.5
click at [311, 94] on div "This benefit is currently not available" at bounding box center [288, 100] width 248 height 14
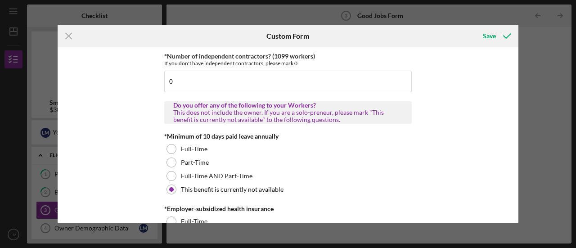
scroll to position [225, 0]
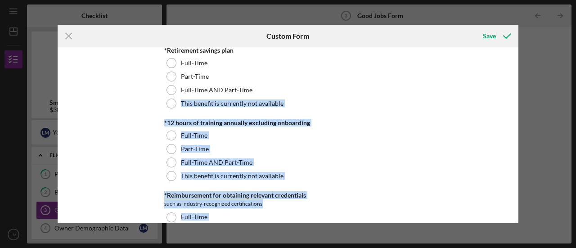
drag, startPoint x: 171, startPoint y: 217, endPoint x: 174, endPoint y: 225, distance: 8.5
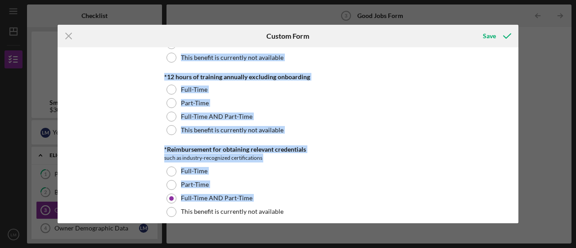
drag, startPoint x: 174, startPoint y: 225, endPoint x: 112, endPoint y: 119, distance: 122.4
click at [111, 121] on div "Good Jobs Form *Number of Full-Time Owner Employment Please input all owners (w…" at bounding box center [288, 135] width 461 height 176
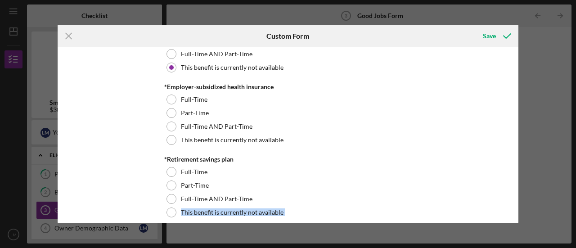
scroll to position [322, 0]
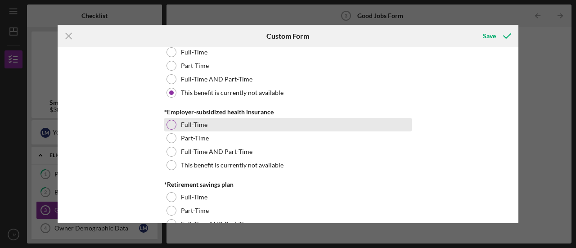
click at [304, 123] on div "Full-Time" at bounding box center [288, 125] width 248 height 14
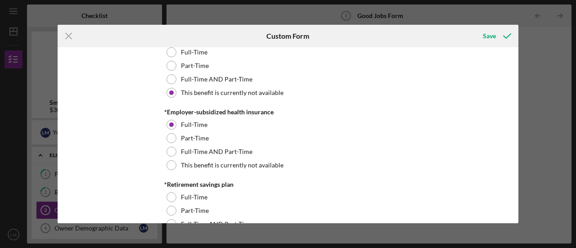
click at [234, 115] on div "*Employer-subsidized health insurance Full-Time Part-Time Full-Time AND Part-Ti…" at bounding box center [288, 141] width 248 height 64
click at [141, 124] on div "Good Jobs Form *Number of Full-Time Owner Employment Please input all owners (w…" at bounding box center [288, 135] width 461 height 176
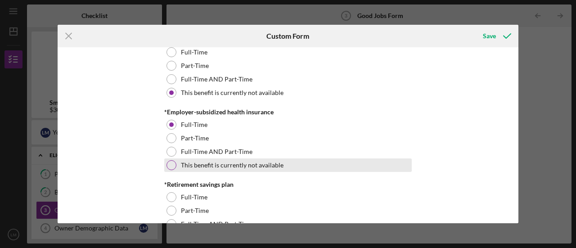
click at [170, 165] on div at bounding box center [172, 165] width 10 height 10
click at [173, 163] on div at bounding box center [172, 165] width 10 height 10
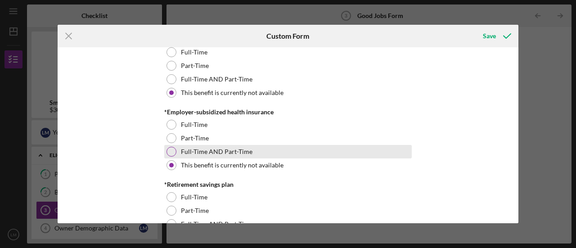
click at [169, 153] on div at bounding box center [172, 152] width 10 height 10
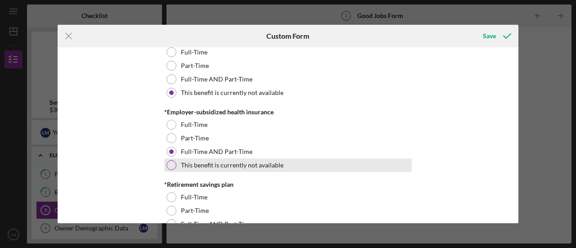
click at [169, 163] on div at bounding box center [172, 165] width 10 height 10
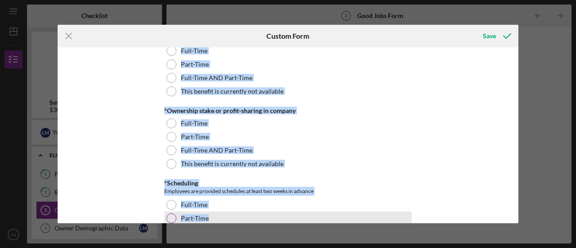
scroll to position [855, 0]
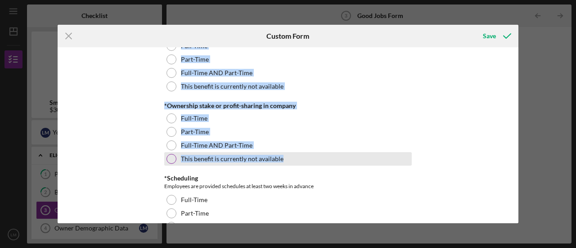
drag, startPoint x: 161, startPoint y: 126, endPoint x: 307, endPoint y: 160, distance: 149.9
click at [307, 160] on div "Good Jobs Form *Number of Full-Time Owner Employment Please input all owners (w…" at bounding box center [288, 135] width 461 height 176
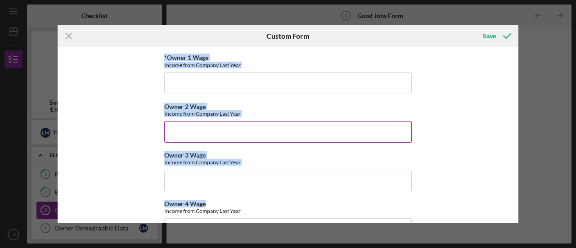
scroll to position [1466, 0]
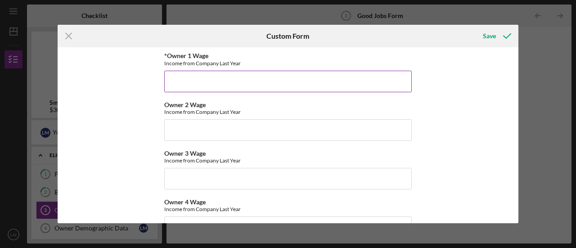
drag, startPoint x: 163, startPoint y: 88, endPoint x: 269, endPoint y: 69, distance: 108.0
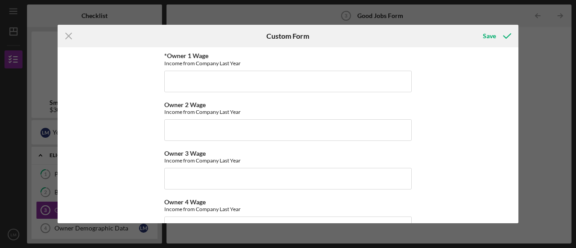
click at [455, 85] on div "Good Jobs Form *Number of Full-Time Owner Employment Please input all owners (w…" at bounding box center [288, 135] width 461 height 176
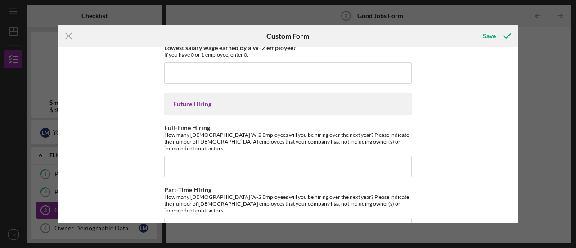
scroll to position [2088, 0]
